Goal: Obtain resource: Download file/media

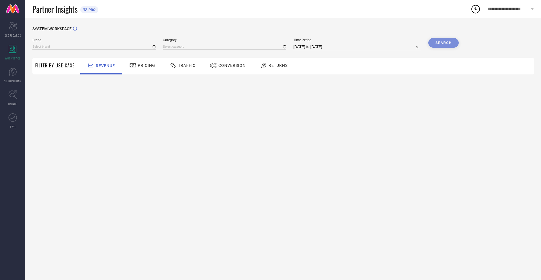
type input "NIKE"
type input "All"
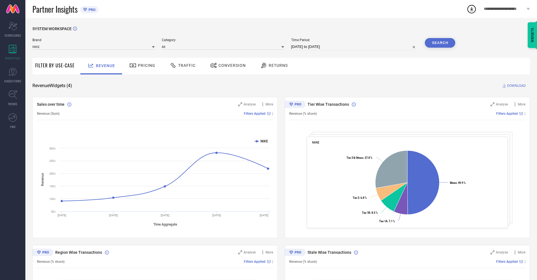
click at [226, 66] on span "Conversion" at bounding box center [231, 65] width 27 height 5
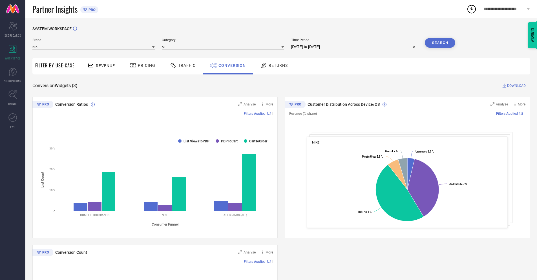
click at [354, 47] on input "26-08-2025 to 25-09-2025" at bounding box center [354, 46] width 127 height 7
select select "7"
select select "2025"
select select "8"
select select "2025"
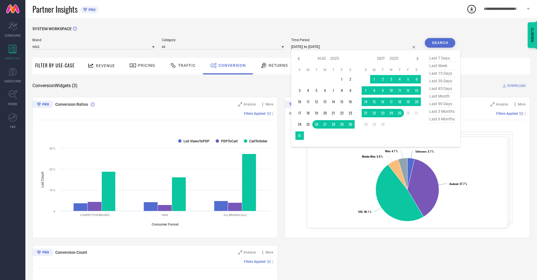
select select "8"
select select "2025"
select select "9"
select select "2025"
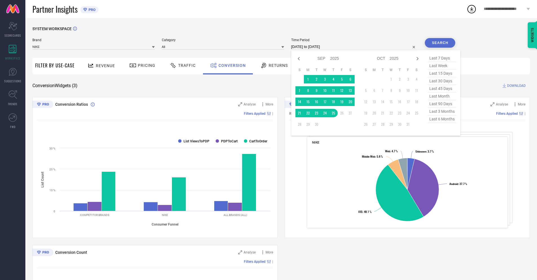
click at [332, 113] on td "25" at bounding box center [333, 113] width 8 height 8
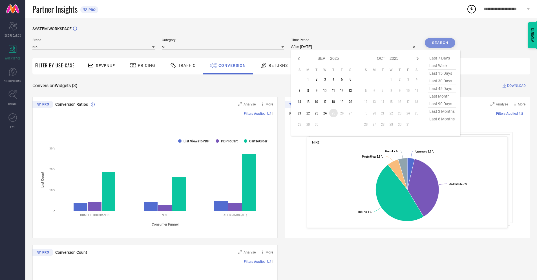
type input "25-09-2025 to 25-09-2025"
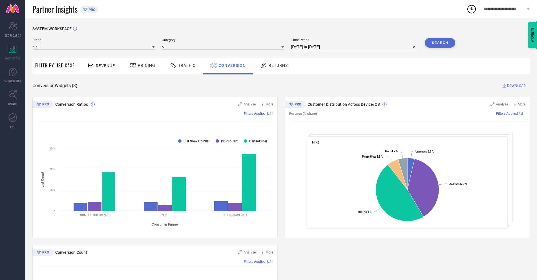
click at [440, 43] on button "Search" at bounding box center [440, 43] width 30 height 10
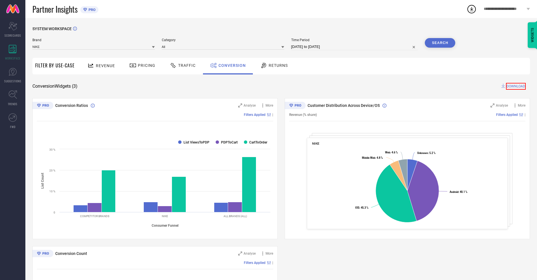
click at [516, 86] on span "DOWNLOAD" at bounding box center [516, 86] width 20 height 7
